Goal: Task Accomplishment & Management: Complete application form

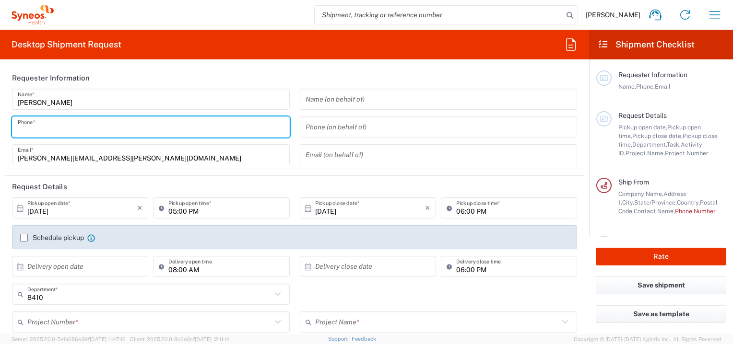
drag, startPoint x: 0, startPoint y: 0, endPoint x: 58, endPoint y: 127, distance: 139.1
click at [58, 127] on input "tel" at bounding box center [151, 127] width 266 height 17
type input "7325375052"
type input "Syneos Health, LLC-[GEOGRAPHIC_DATA] [GEOGRAPHIC_DATA] [GEOGRAPHIC_DATA]"
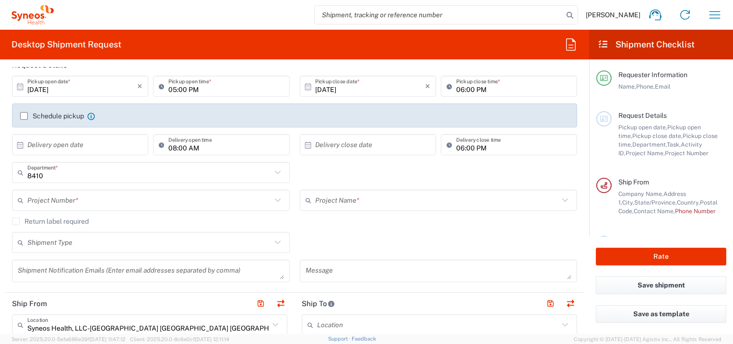
scroll to position [144, 0]
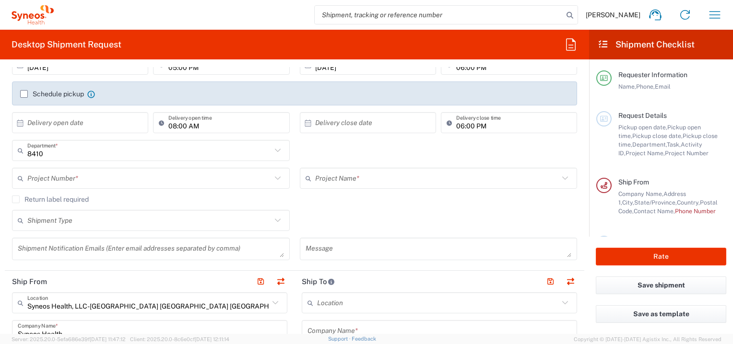
type input "7325375052"
click at [29, 182] on input "text" at bounding box center [149, 178] width 244 height 17
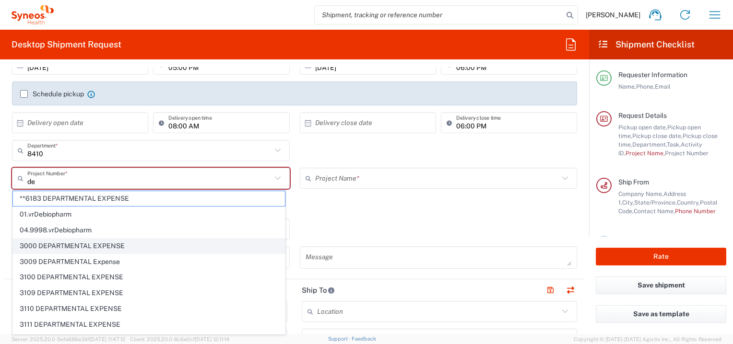
click at [50, 240] on span "3000 DEPARTMENTAL EXPENSE" at bounding box center [149, 246] width 272 height 15
type input "3000 DEPARTMENTAL EXPENSE"
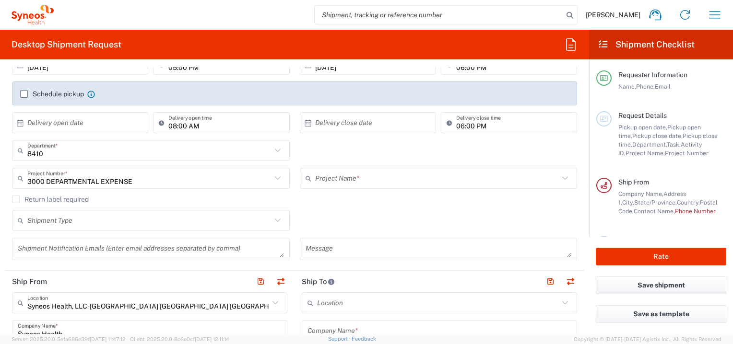
type input "3000 DEPARTMENTAL EXPENSE"
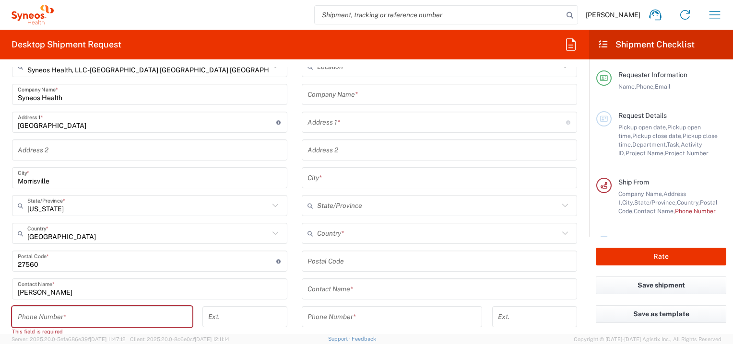
scroll to position [384, 0]
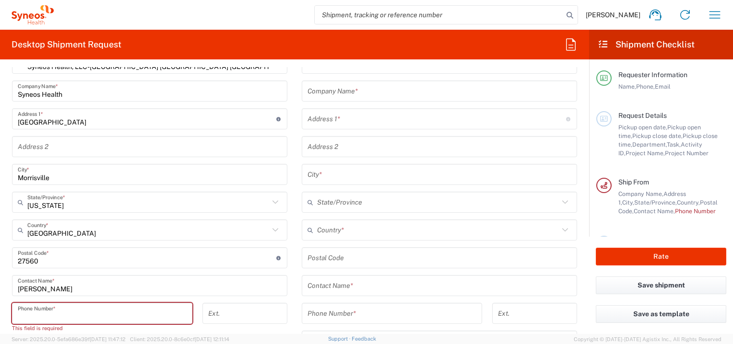
click at [46, 309] on input "tel" at bounding box center [102, 314] width 169 height 17
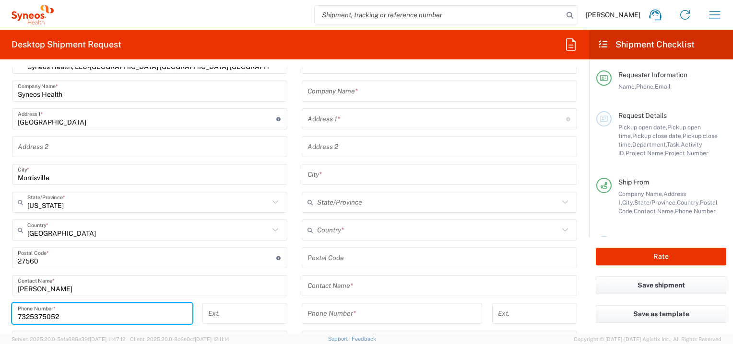
type input "7325375052"
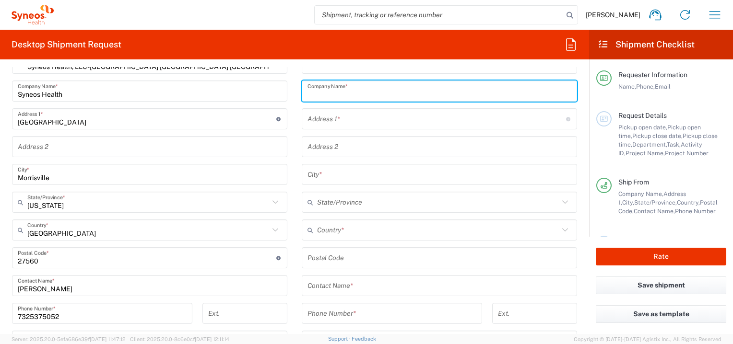
click at [330, 93] on input "text" at bounding box center [439, 91] width 264 height 17
type input "[PERSON_NAME]"
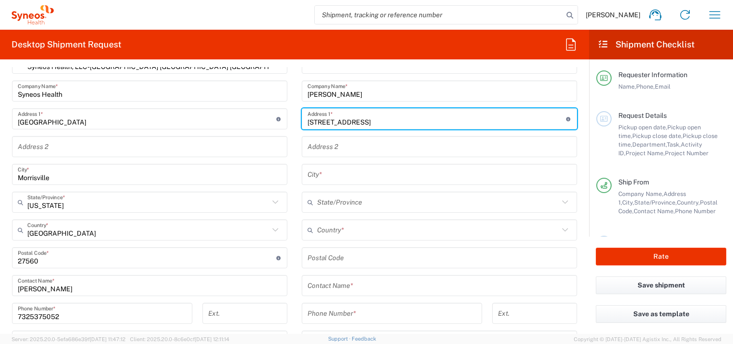
type input "37 Hoffmans Crossing Road"
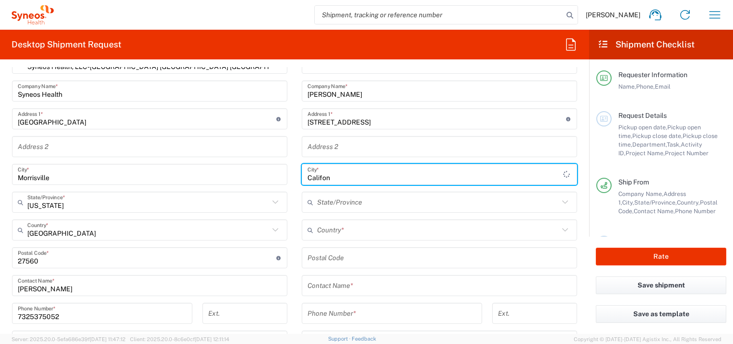
type input "Califon"
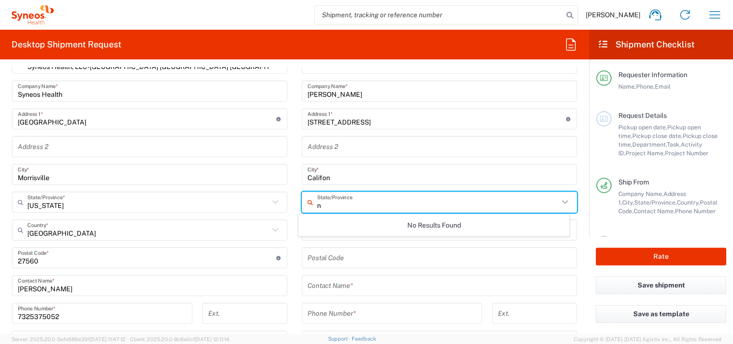
type input "n"
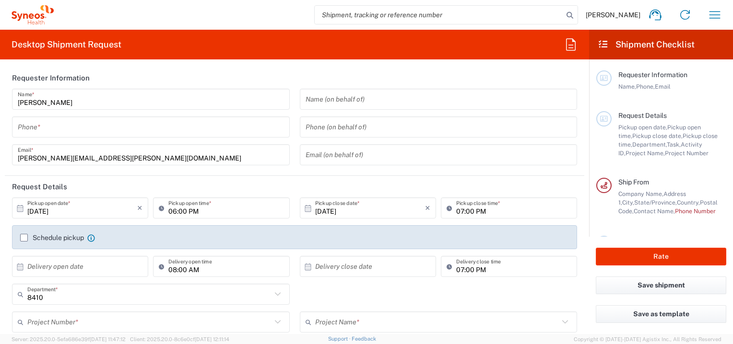
click at [66, 130] on input "tel" at bounding box center [151, 127] width 266 height 17
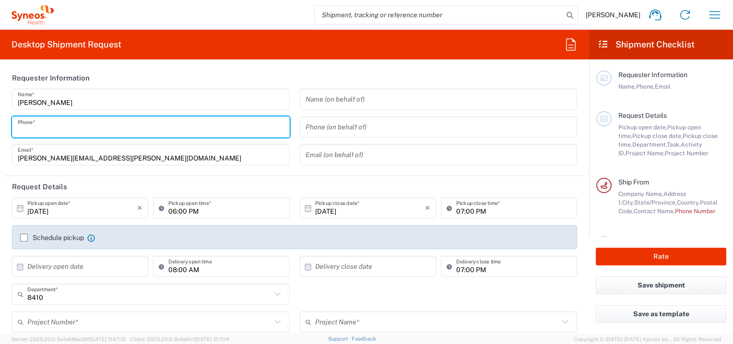
type input "Syneos Health, LLC-[GEOGRAPHIC_DATA] [GEOGRAPHIC_DATA] [GEOGRAPHIC_DATA]"
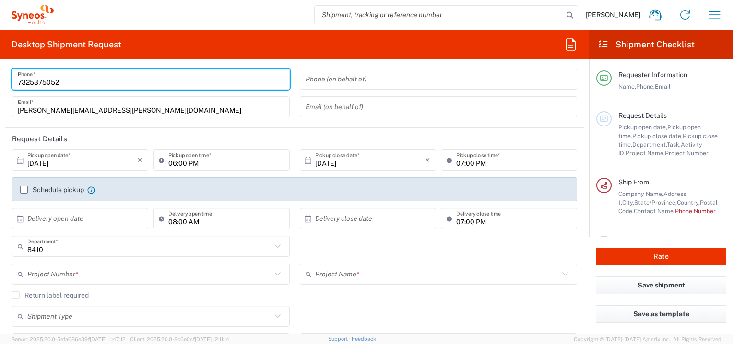
scroll to position [96, 0]
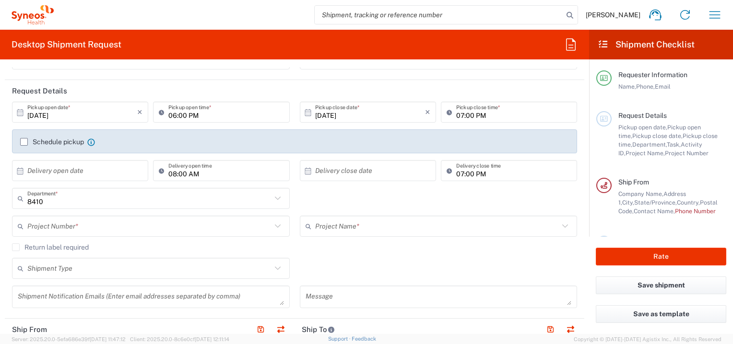
type input "7325375052"
click at [28, 223] on input "text" at bounding box center [149, 226] width 244 height 17
type input "e"
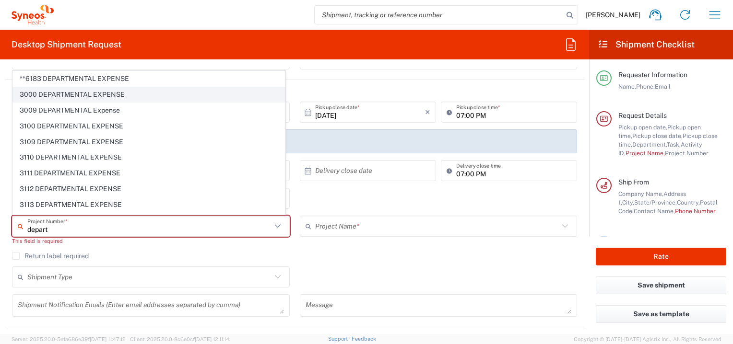
click at [50, 94] on span "3000 DEPARTMENTAL EXPENSE" at bounding box center [149, 94] width 272 height 15
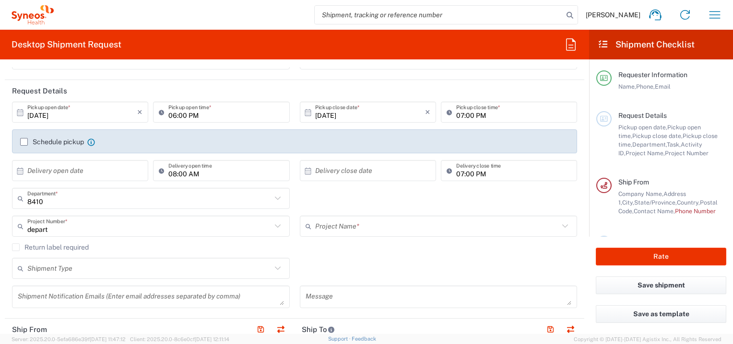
type input "3000 DEPARTMENTAL EXPENSE"
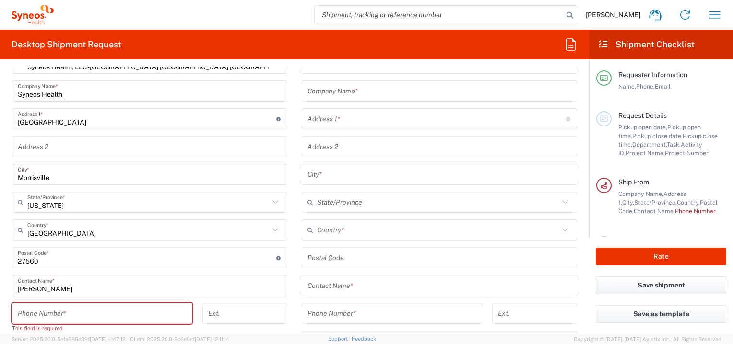
scroll to position [432, 0]
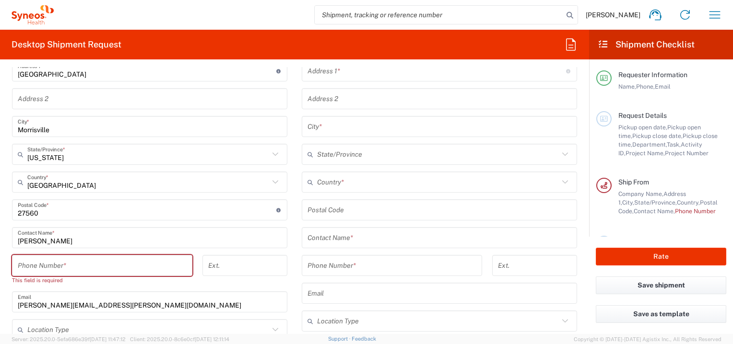
click at [68, 263] on input "tel" at bounding box center [102, 266] width 169 height 17
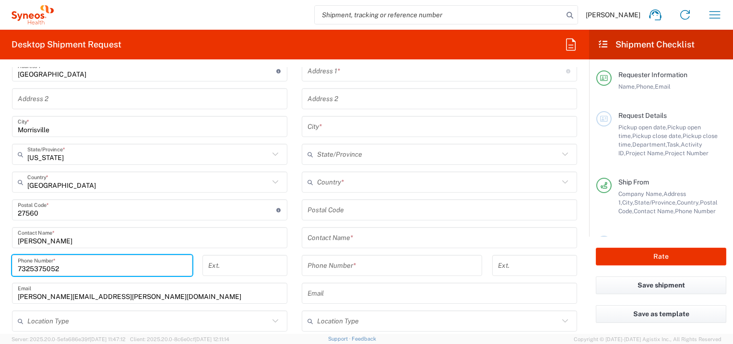
type input "7325375052"
click at [328, 180] on input "text" at bounding box center [438, 182] width 242 height 17
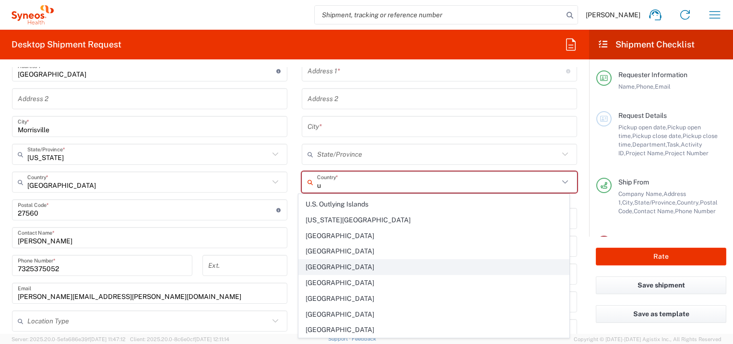
scroll to position [1055, 0]
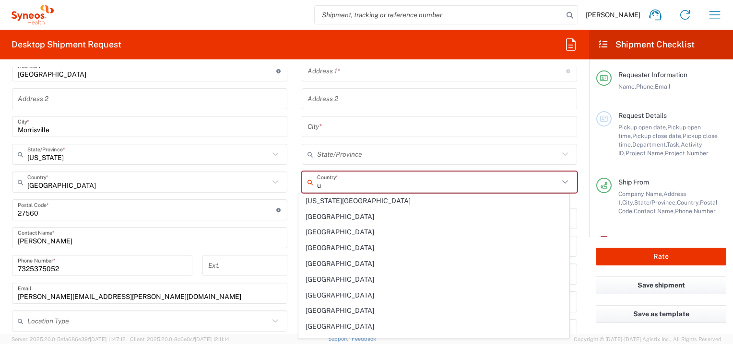
drag, startPoint x: 318, startPoint y: 264, endPoint x: 326, endPoint y: 150, distance: 114.9
click at [318, 272] on span "[GEOGRAPHIC_DATA]" at bounding box center [434, 279] width 270 height 15
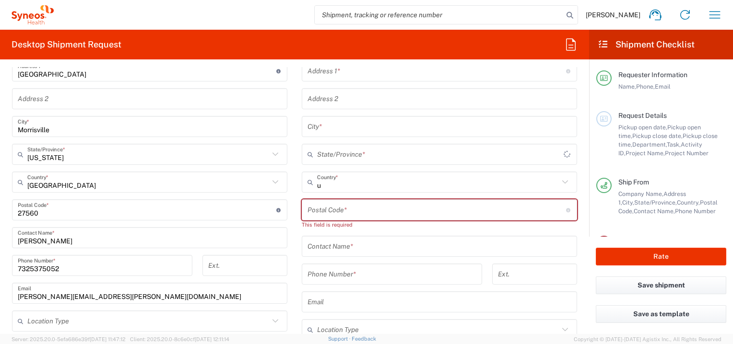
type input "[GEOGRAPHIC_DATA]"
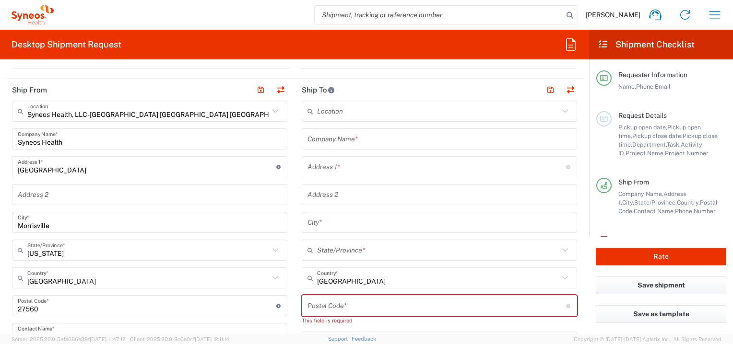
scroll to position [336, 0]
click at [326, 144] on input "text" at bounding box center [439, 139] width 264 height 17
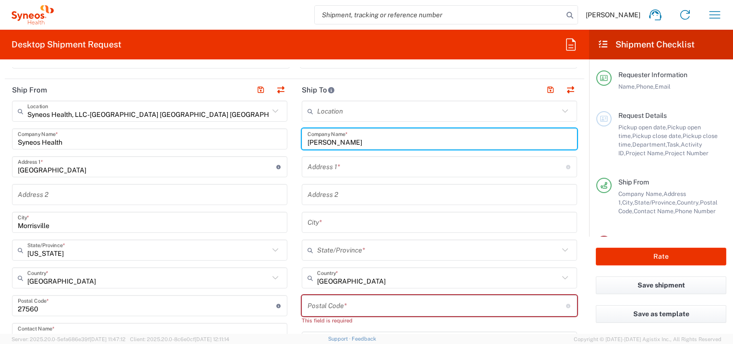
type input "[PERSON_NAME]"
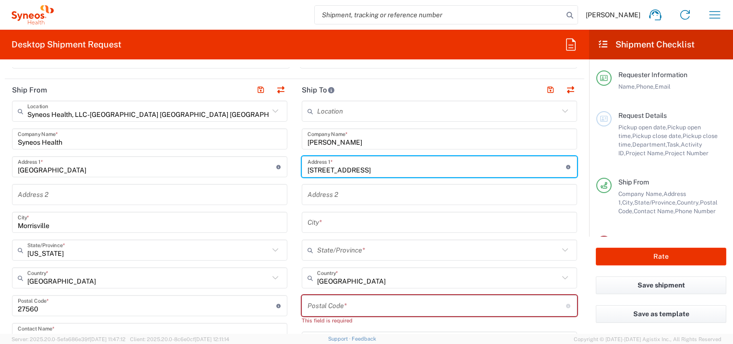
type input "[STREET_ADDRESS]"
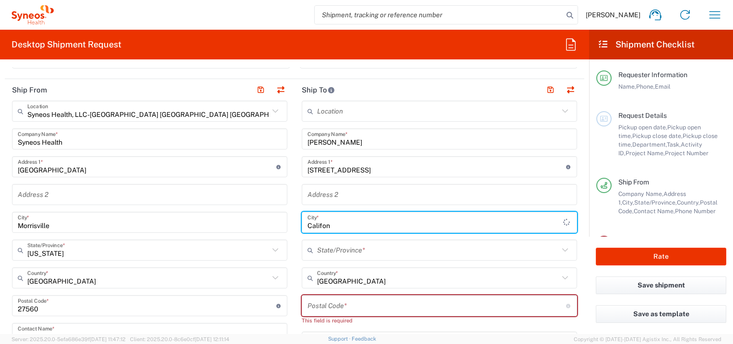
type input "Califon"
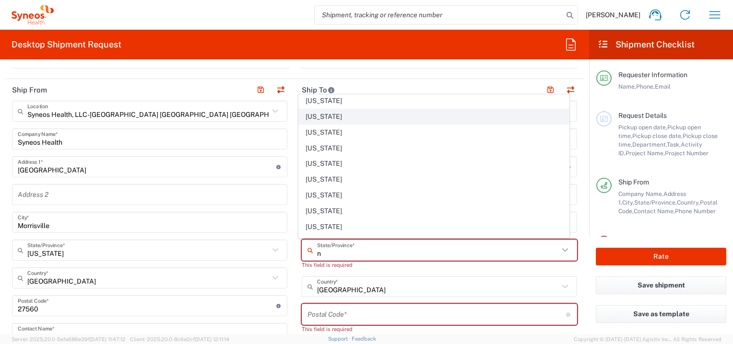
scroll to position [144, 0]
drag, startPoint x: 305, startPoint y: 222, endPoint x: 311, endPoint y: 232, distance: 11.8
click at [305, 222] on span "[US_STATE]" at bounding box center [434, 226] width 270 height 15
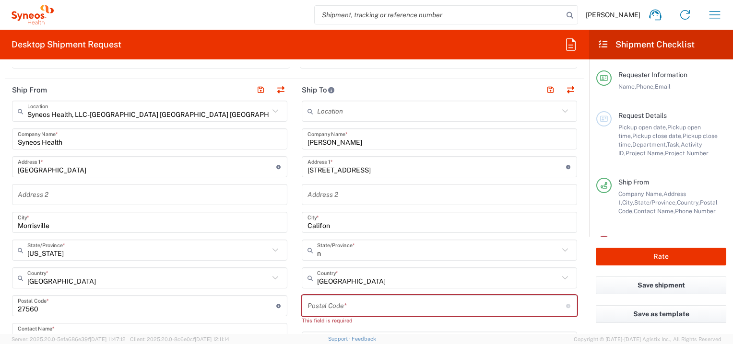
type input "[US_STATE]"
click at [328, 304] on input "undefined" at bounding box center [436, 306] width 259 height 17
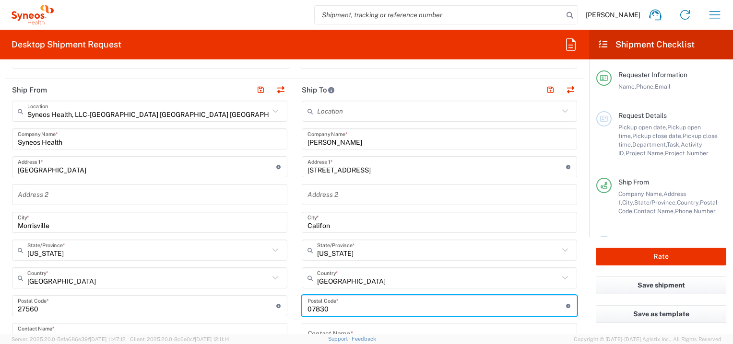
type input "07830"
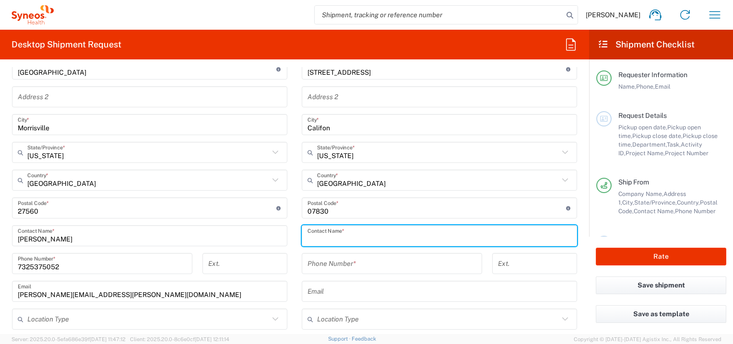
scroll to position [438, 0]
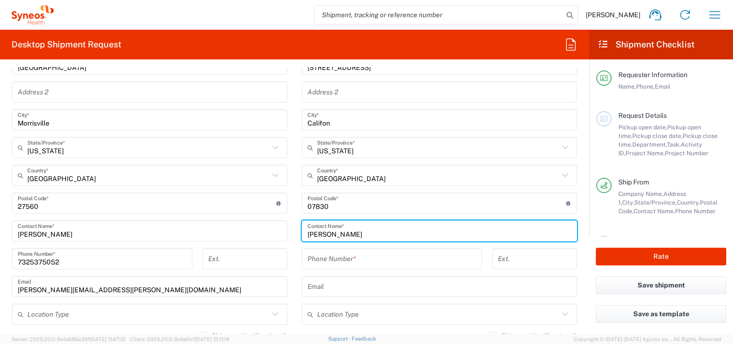
type input "[PERSON_NAME]"
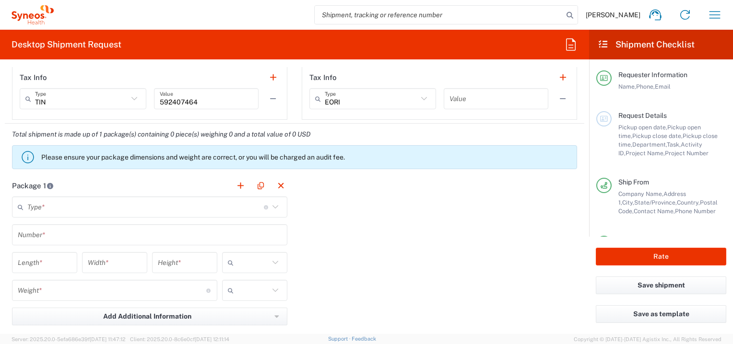
scroll to position [726, 0]
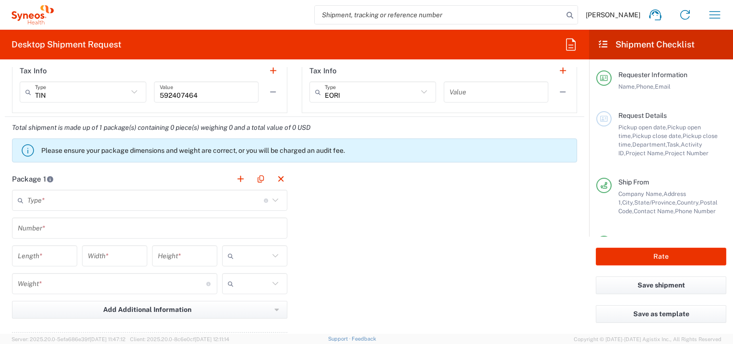
type input "6102177200"
click at [35, 194] on input "text" at bounding box center [145, 200] width 236 height 17
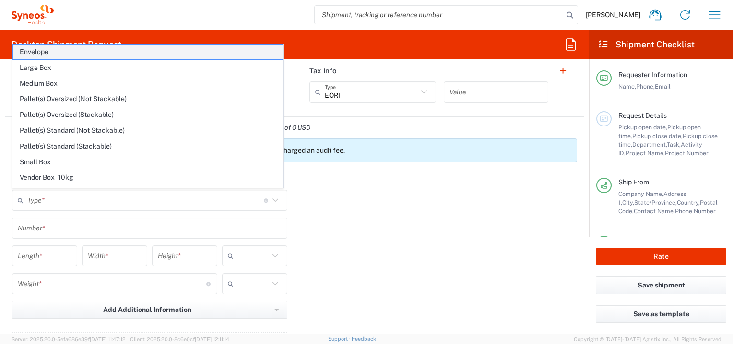
click at [31, 53] on span "Envelope" at bounding box center [148, 52] width 270 height 15
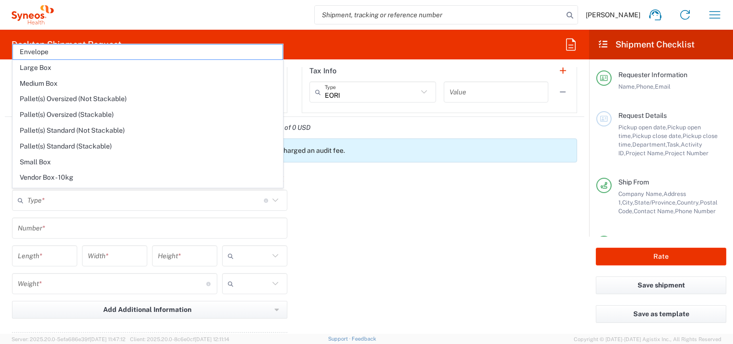
type input "Envelope"
type input "1"
type input "9.5"
type input "12.5"
type input "0.25"
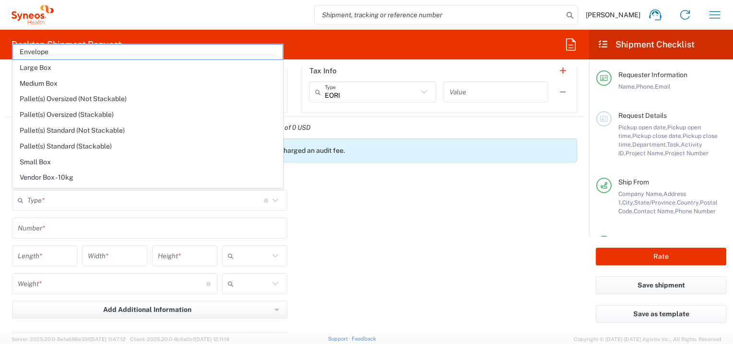
type input "in"
type input "0.45"
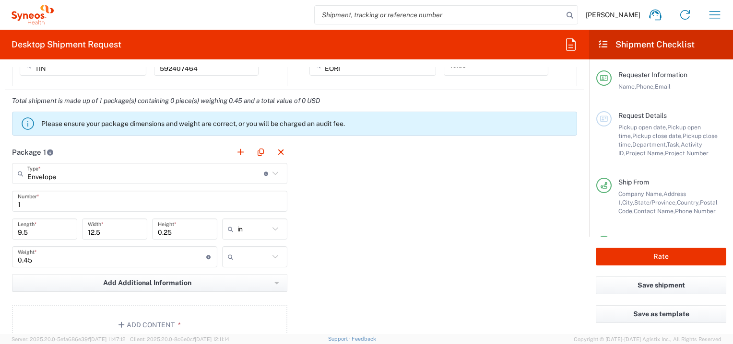
scroll to position [822, 0]
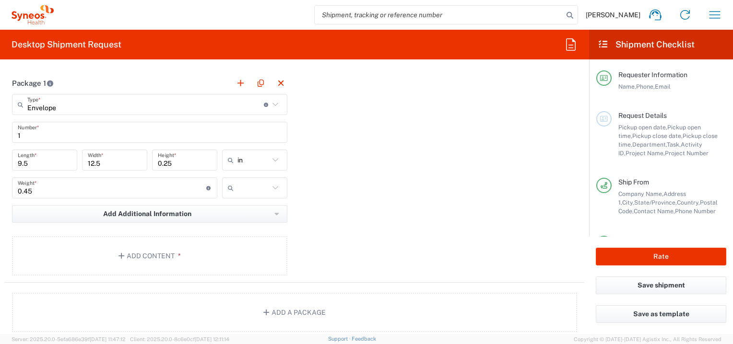
click at [250, 188] on input "text" at bounding box center [253, 187] width 32 height 15
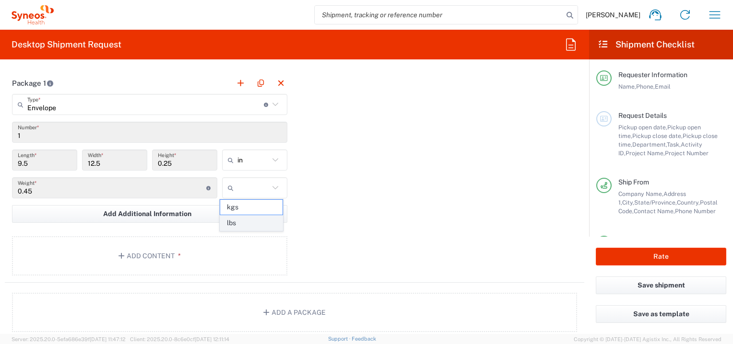
click at [240, 223] on span "lbs" at bounding box center [251, 223] width 62 height 15
type input "lbs"
click at [158, 257] on button "Add Content *" at bounding box center [149, 255] width 275 height 39
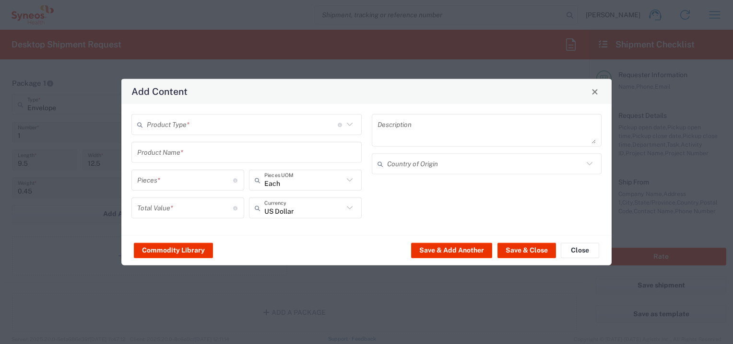
click at [153, 121] on input "text" at bounding box center [242, 124] width 191 height 17
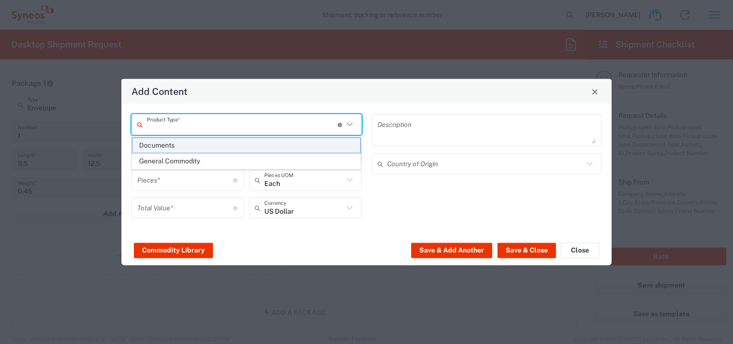
click at [153, 140] on span "Documents" at bounding box center [246, 145] width 228 height 15
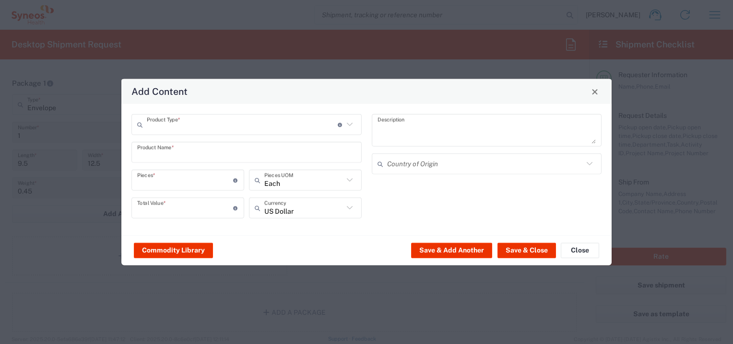
type input "Documents"
type input "1"
type textarea "Documents"
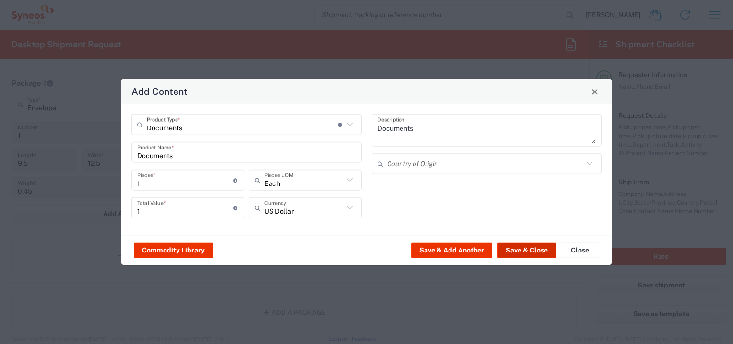
click at [520, 248] on button "Save & Close" at bounding box center [526, 250] width 59 height 15
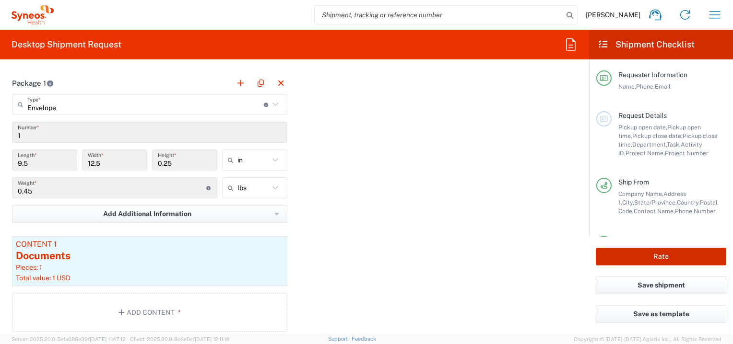
click at [678, 255] on button "Rate" at bounding box center [661, 257] width 130 height 18
type input "3000 DEPARTMENTAL EXPENSE"
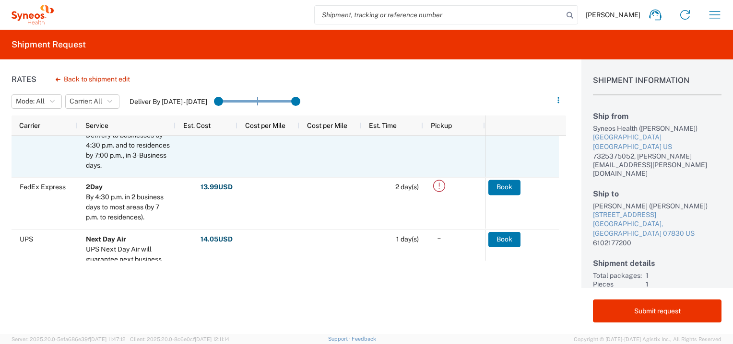
scroll to position [366, 0]
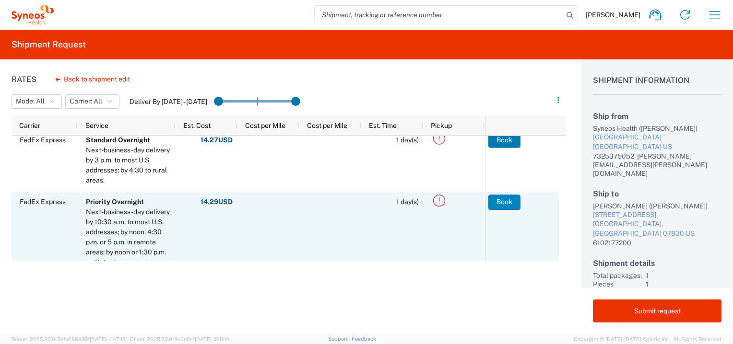
click at [506, 201] on button "Book" at bounding box center [504, 202] width 32 height 15
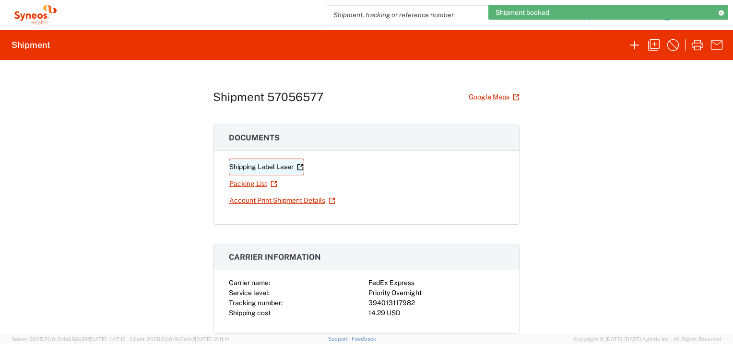
click at [269, 165] on link "Shipping Label Laser" at bounding box center [266, 167] width 75 height 17
